Goal: Navigation & Orientation: Understand site structure

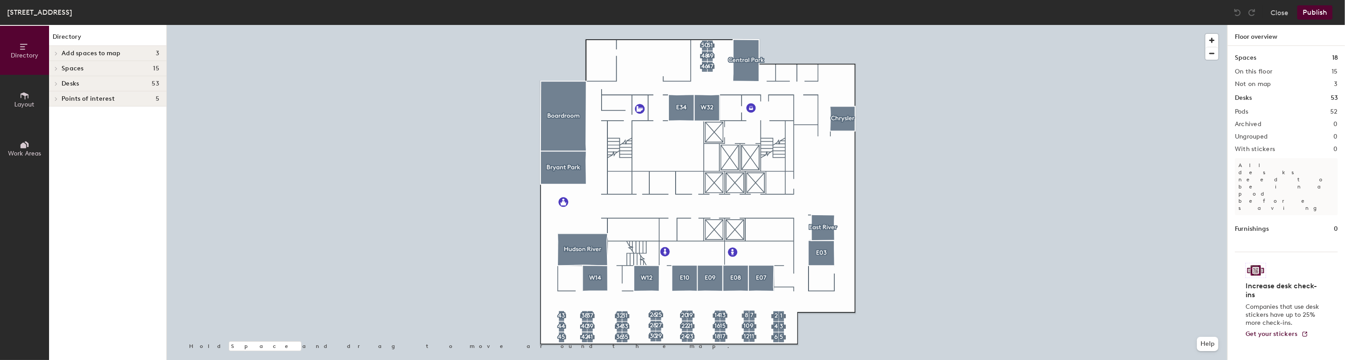
click at [1300, 93] on div "Desks 53" at bounding box center [1286, 98] width 103 height 10
click at [1250, 99] on h1 "Desks" at bounding box center [1243, 98] width 17 height 10
click at [1337, 97] on h1 "53" at bounding box center [1334, 98] width 7 height 10
click at [1280, 69] on div "On this floor 15" at bounding box center [1286, 71] width 103 height 7
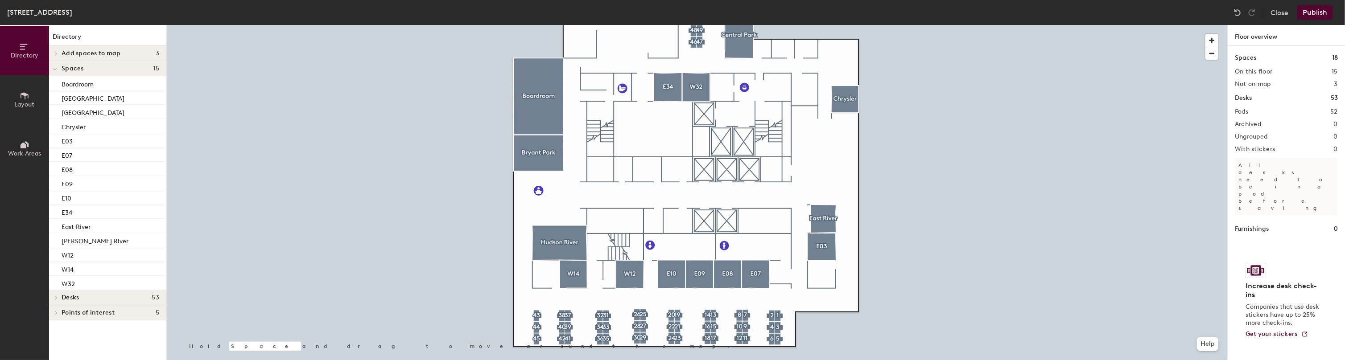
click at [744, 25] on div at bounding box center [697, 25] width 1060 height 0
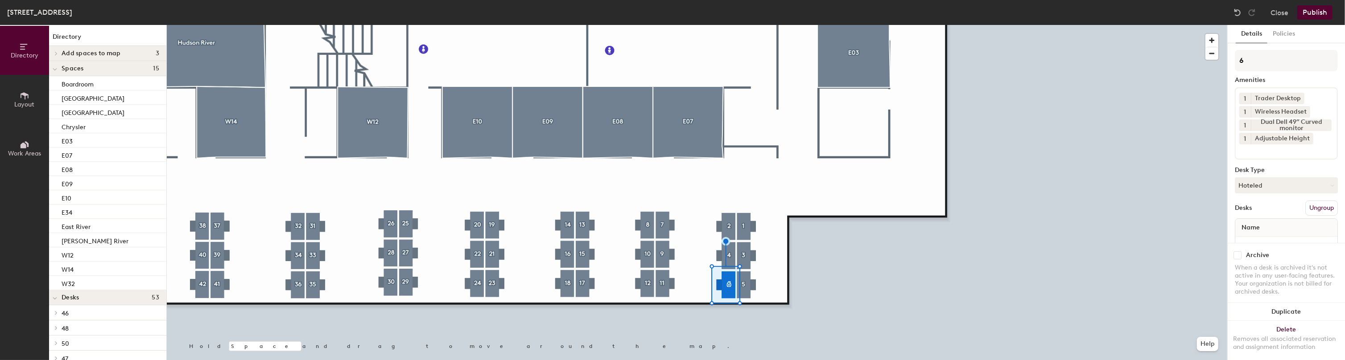
click at [850, 25] on div at bounding box center [697, 25] width 1060 height 0
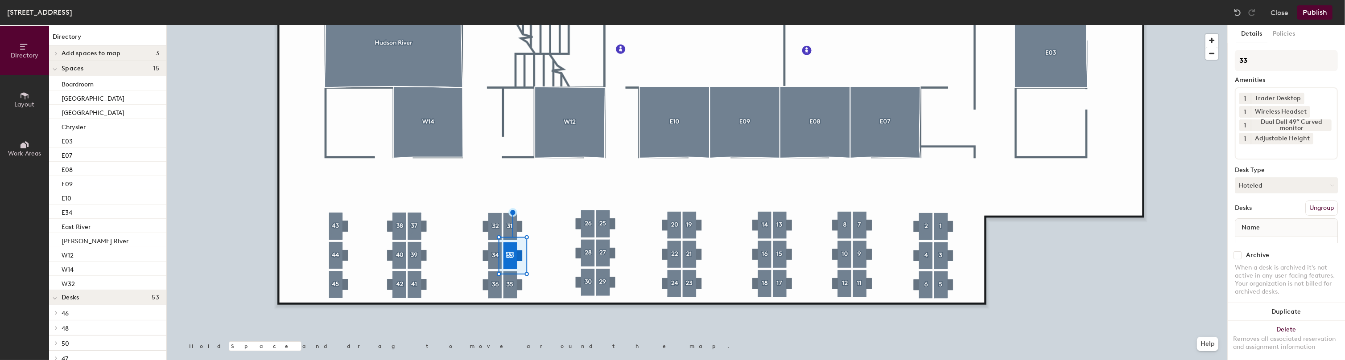
click at [586, 25] on div at bounding box center [697, 25] width 1060 height 0
click at [1277, 12] on button "Close" at bounding box center [1280, 12] width 18 height 14
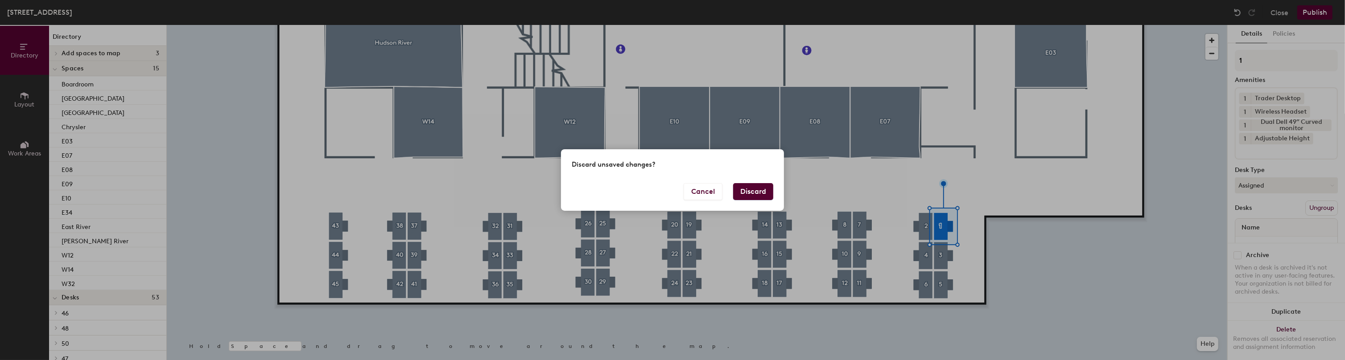
click at [748, 186] on button "Discard" at bounding box center [753, 191] width 40 height 17
